Goal: Task Accomplishment & Management: Manage account settings

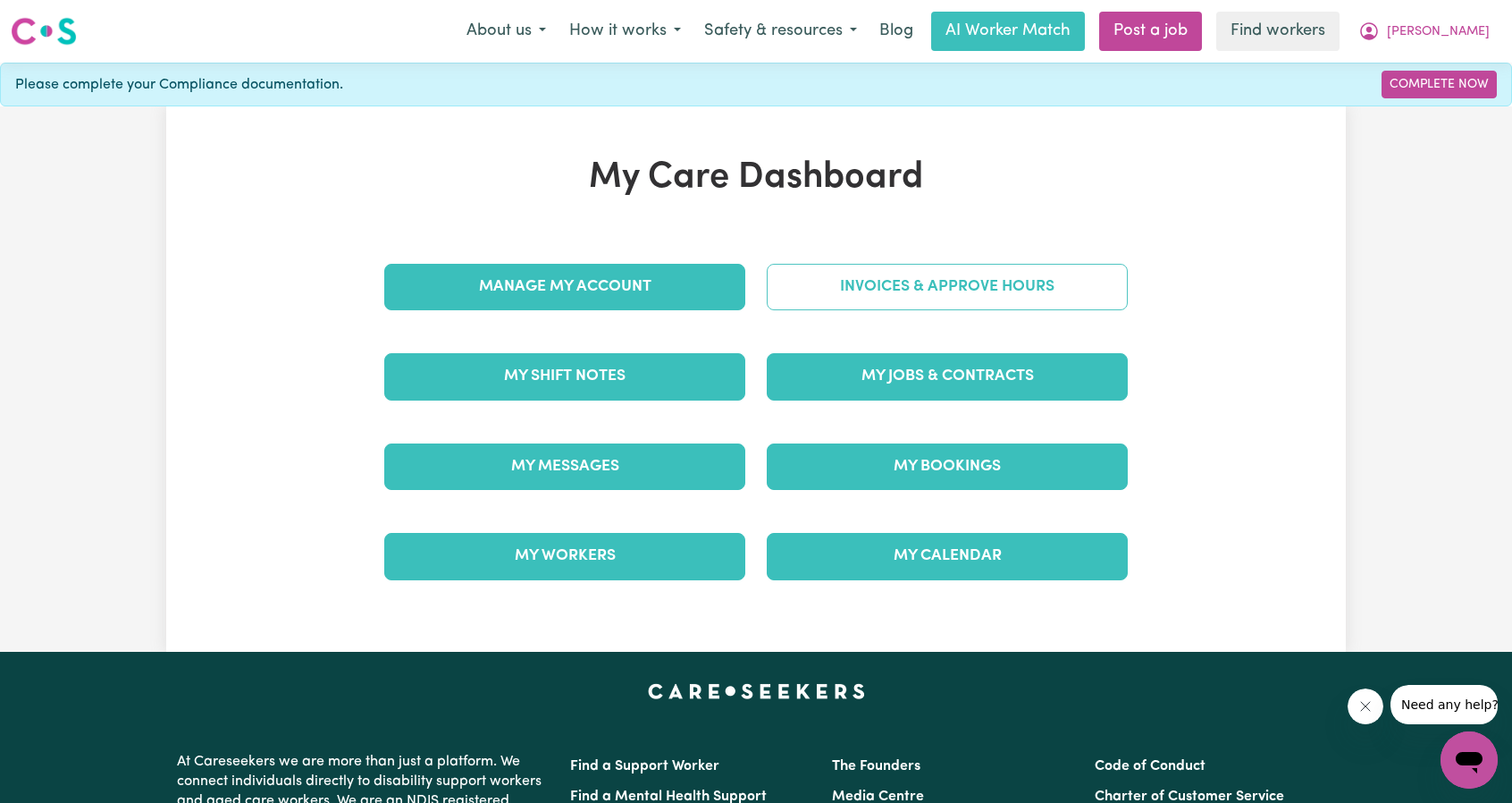
click at [999, 288] on link "Invoices & Approve Hours" at bounding box center [947, 287] width 361 height 47
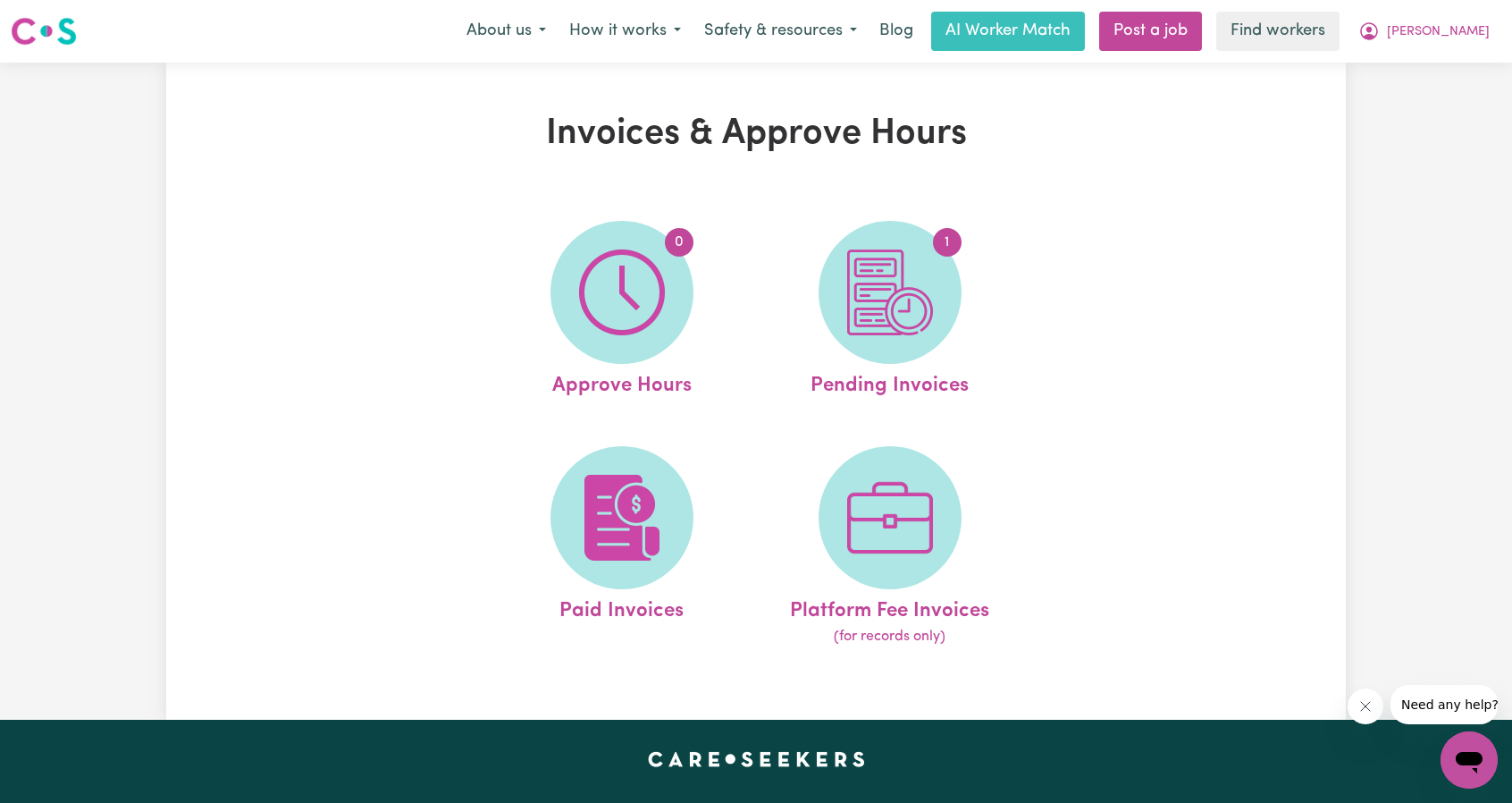
click at [1208, 193] on div "Invoices & Approve Hours 0 Approve Hours 1 Pending Invoices Paid Invoices Platf…" at bounding box center [756, 391] width 1180 height 557
click at [1454, 36] on span "[PERSON_NAME]" at bounding box center [1438, 32] width 103 height 20
click at [1447, 67] on link "My Dashboard" at bounding box center [1430, 69] width 141 height 34
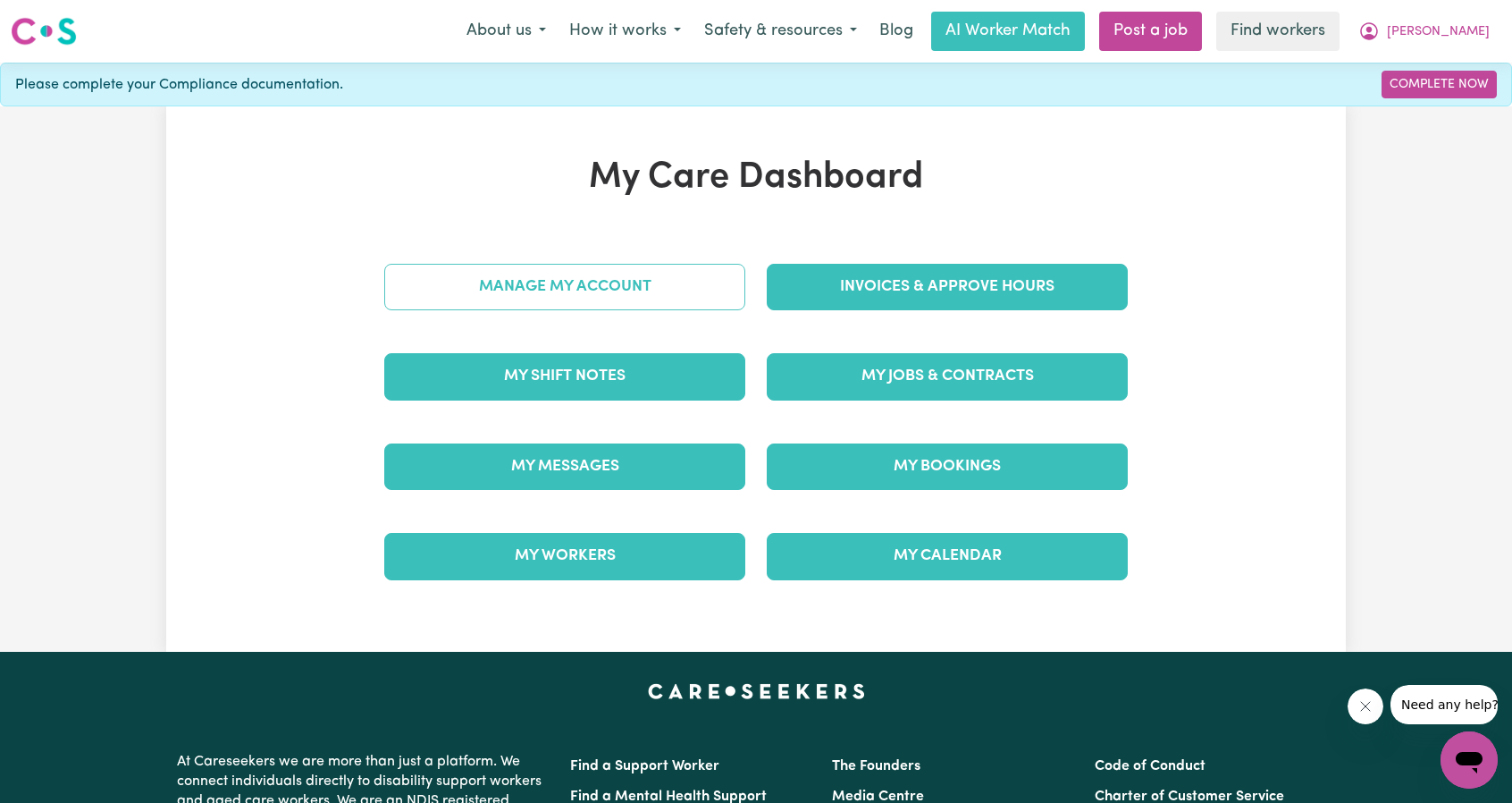
click at [684, 284] on link "Manage My Account" at bounding box center [565, 287] width 361 height 47
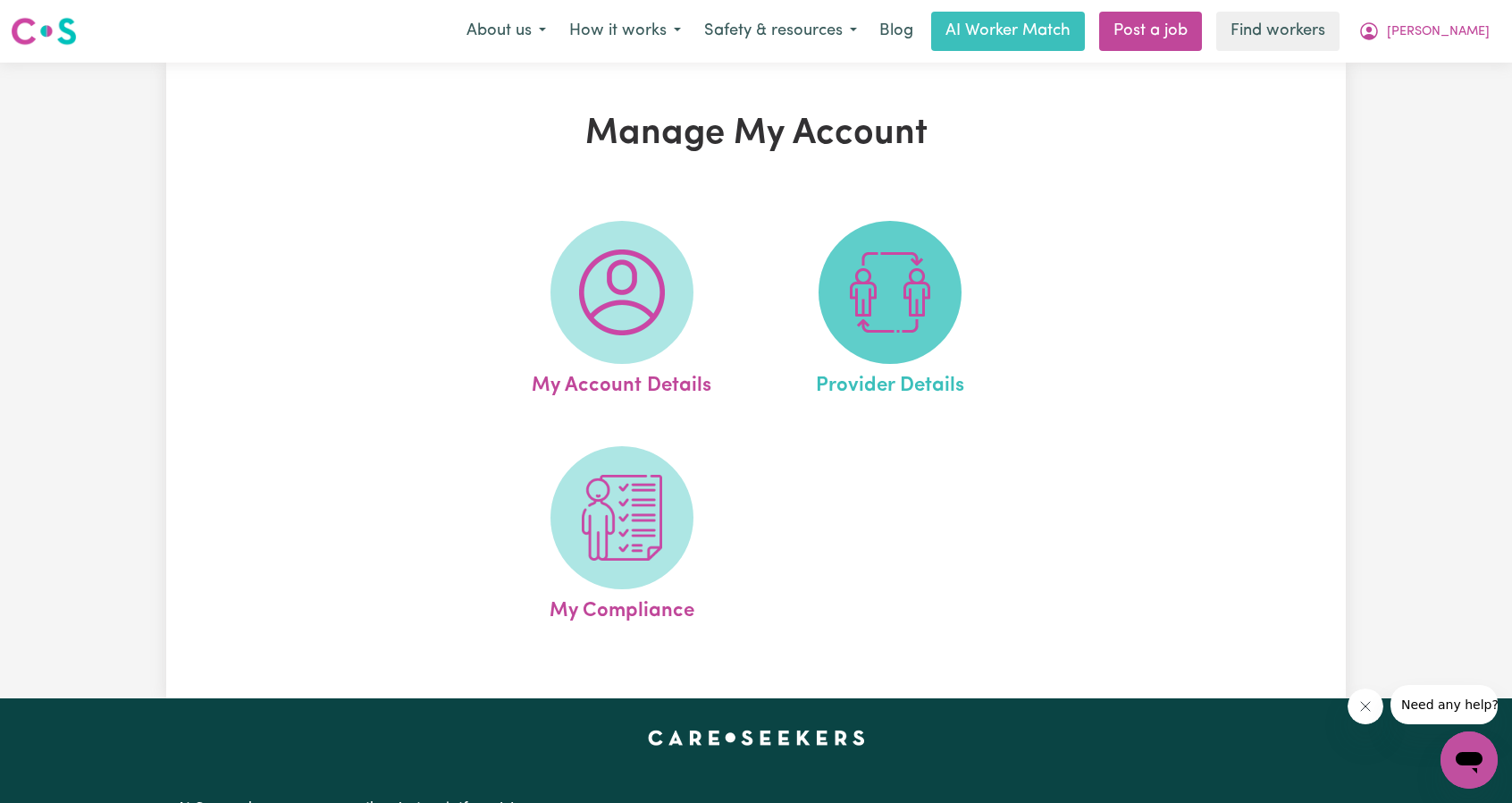
click at [869, 308] on img at bounding box center [891, 292] width 86 height 86
select select "NDIS_FUNDING_PLAN_MANAGED"
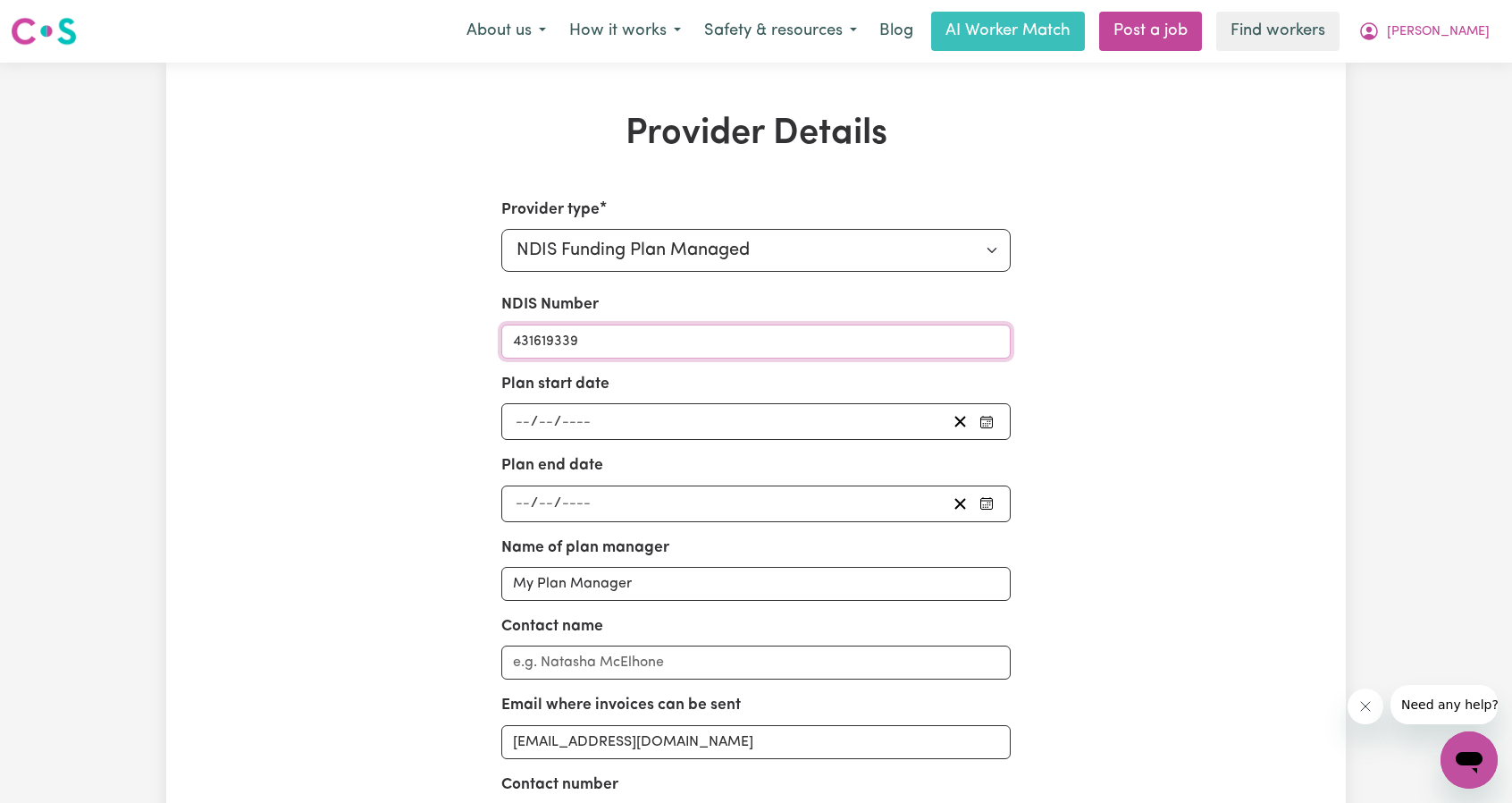
click at [606, 339] on input "431619339" at bounding box center [756, 341] width 510 height 34
click at [1448, 36] on button "[PERSON_NAME]" at bounding box center [1423, 31] width 154 height 37
click at [1428, 111] on link "Logout" at bounding box center [1430, 102] width 141 height 34
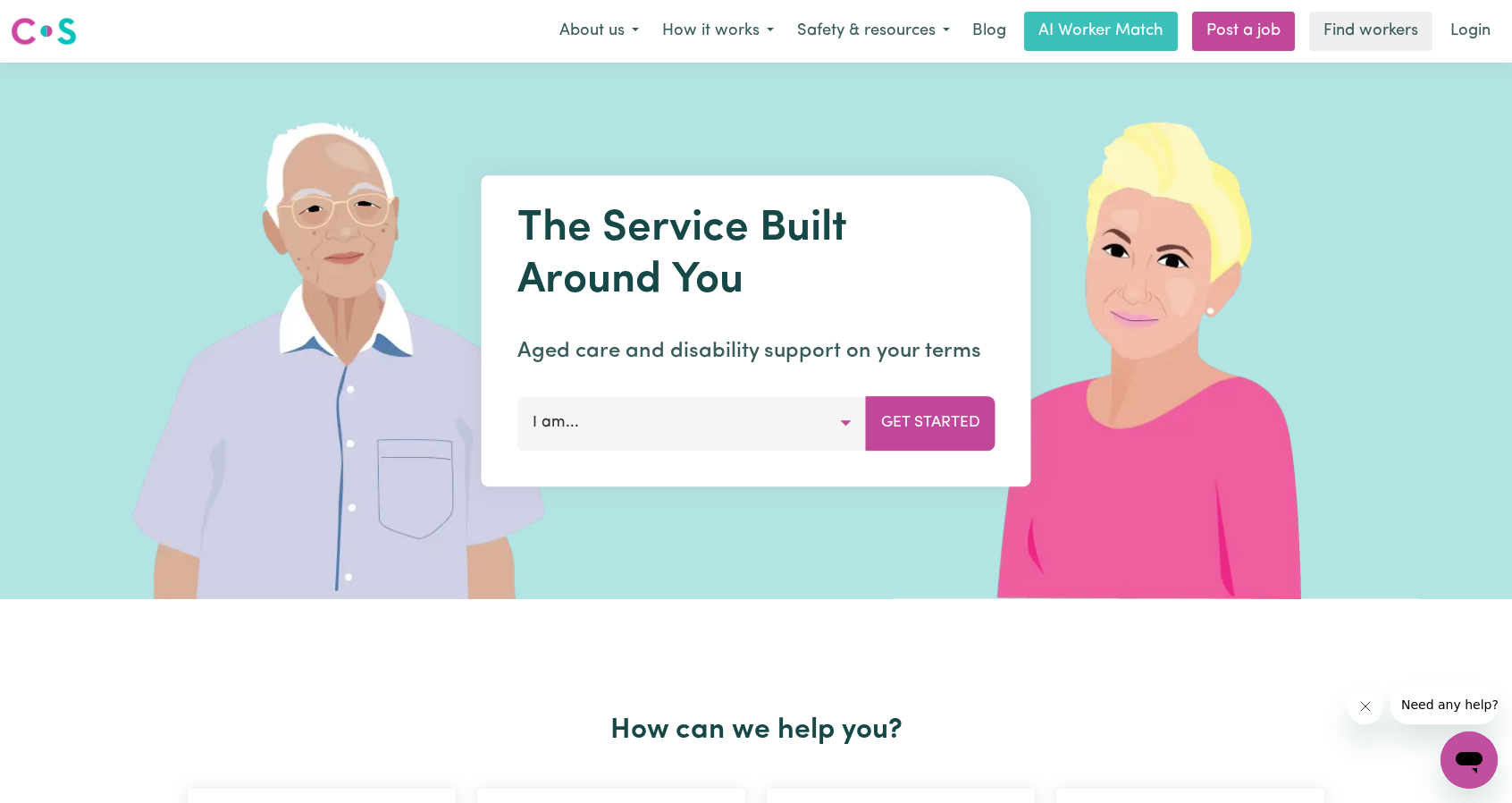
click at [1466, 38] on link "Login" at bounding box center [1471, 31] width 62 height 39
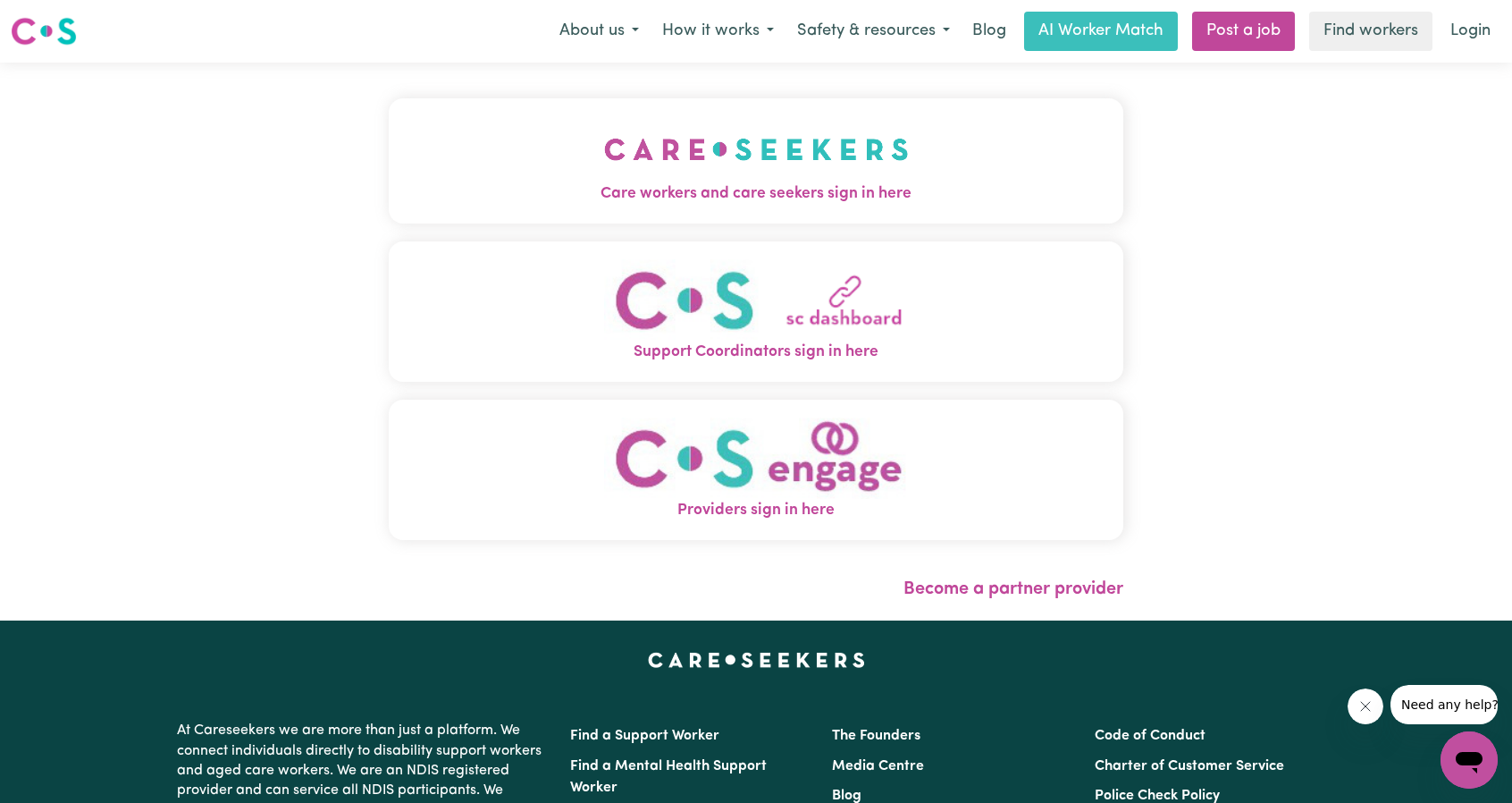
click at [596, 183] on span "Care workers and care seekers sign in here" at bounding box center [756, 193] width 735 height 23
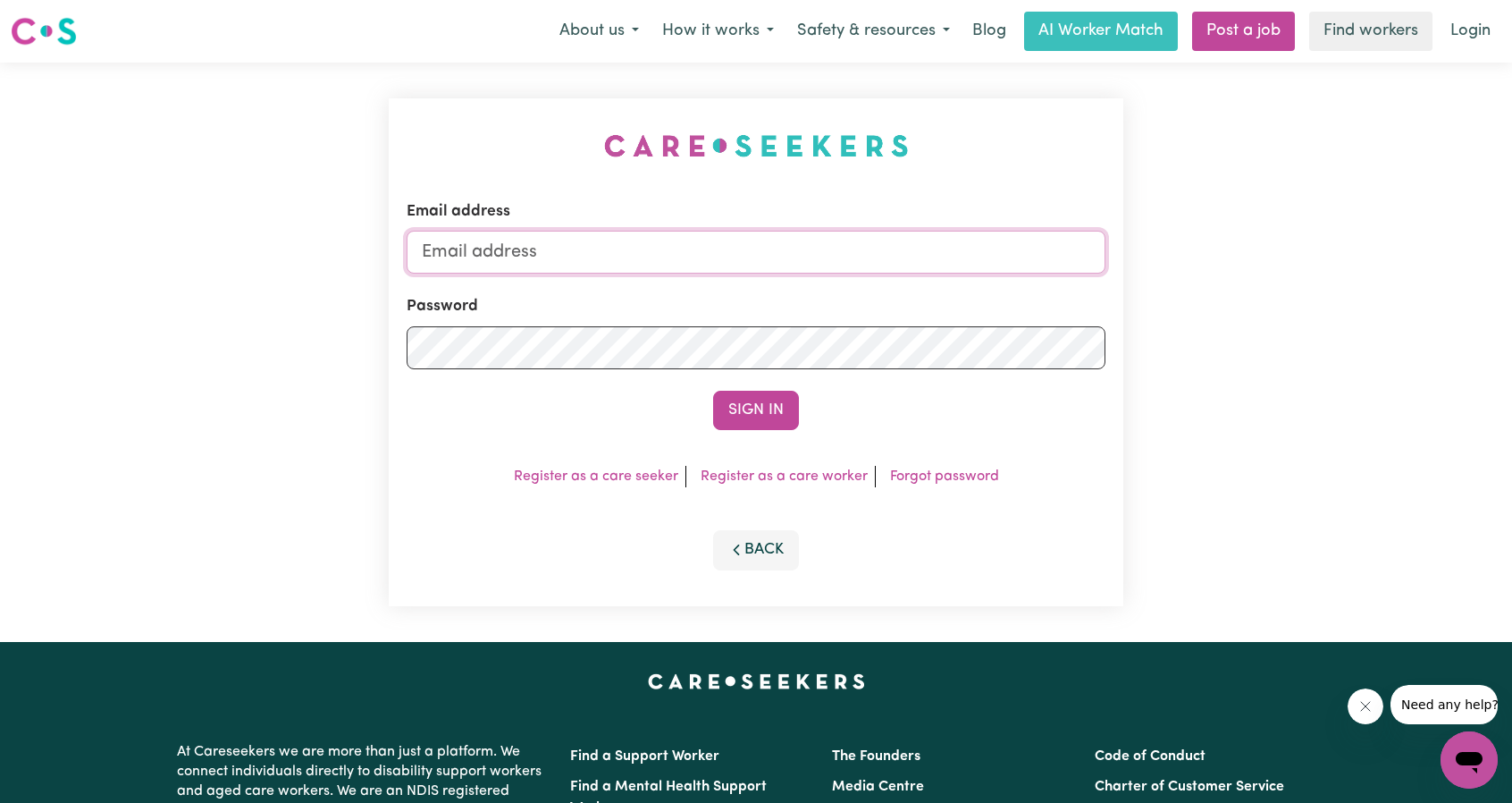
click at [692, 245] on input "Email address" at bounding box center [756, 252] width 699 height 43
drag, startPoint x: 516, startPoint y: 253, endPoint x: 853, endPoint y: 273, distance: 337.6
click at [818, 269] on input "[EMAIL_ADDRESS][PERSON_NAME][DOMAIN_NAME]" at bounding box center [756, 252] width 699 height 43
type input "[EMAIL_ADDRESS][DOMAIN_NAME]"
click at [749, 409] on button "Sign In" at bounding box center [756, 410] width 86 height 39
